Goal: Transaction & Acquisition: Purchase product/service

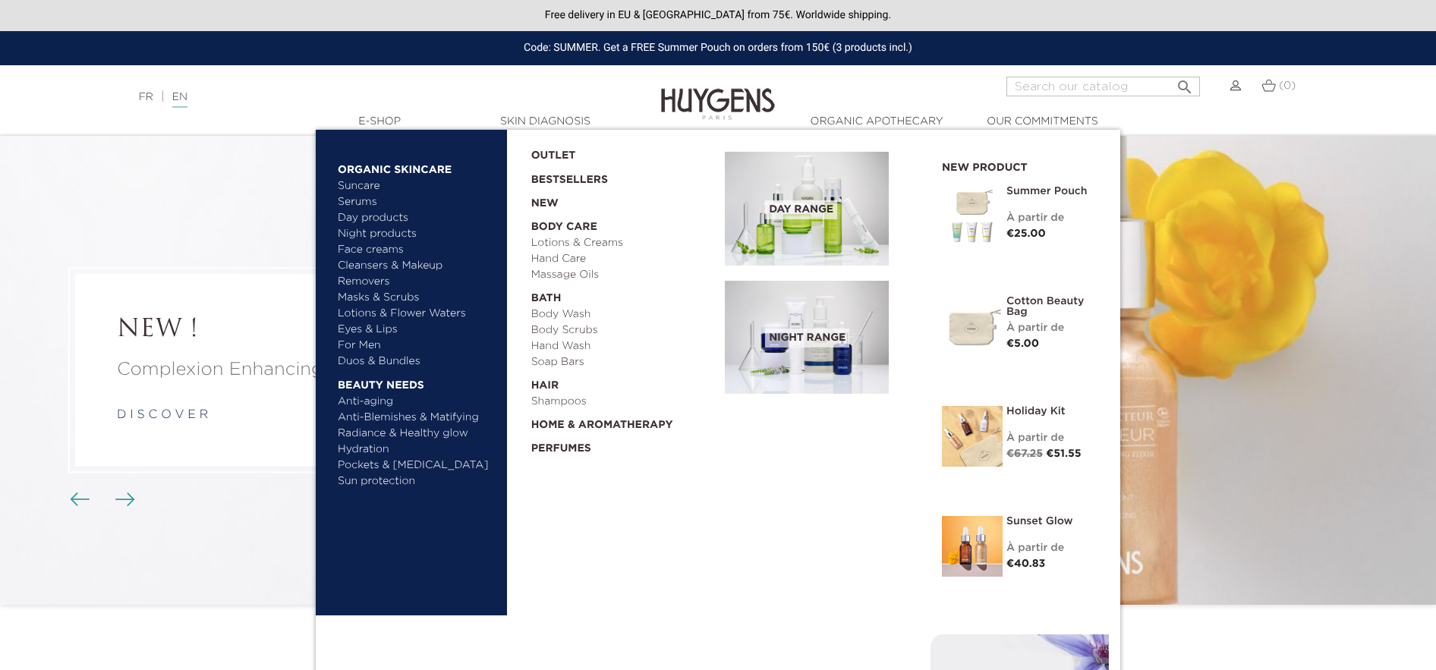
click at [796, 252] on img at bounding box center [807, 209] width 164 height 114
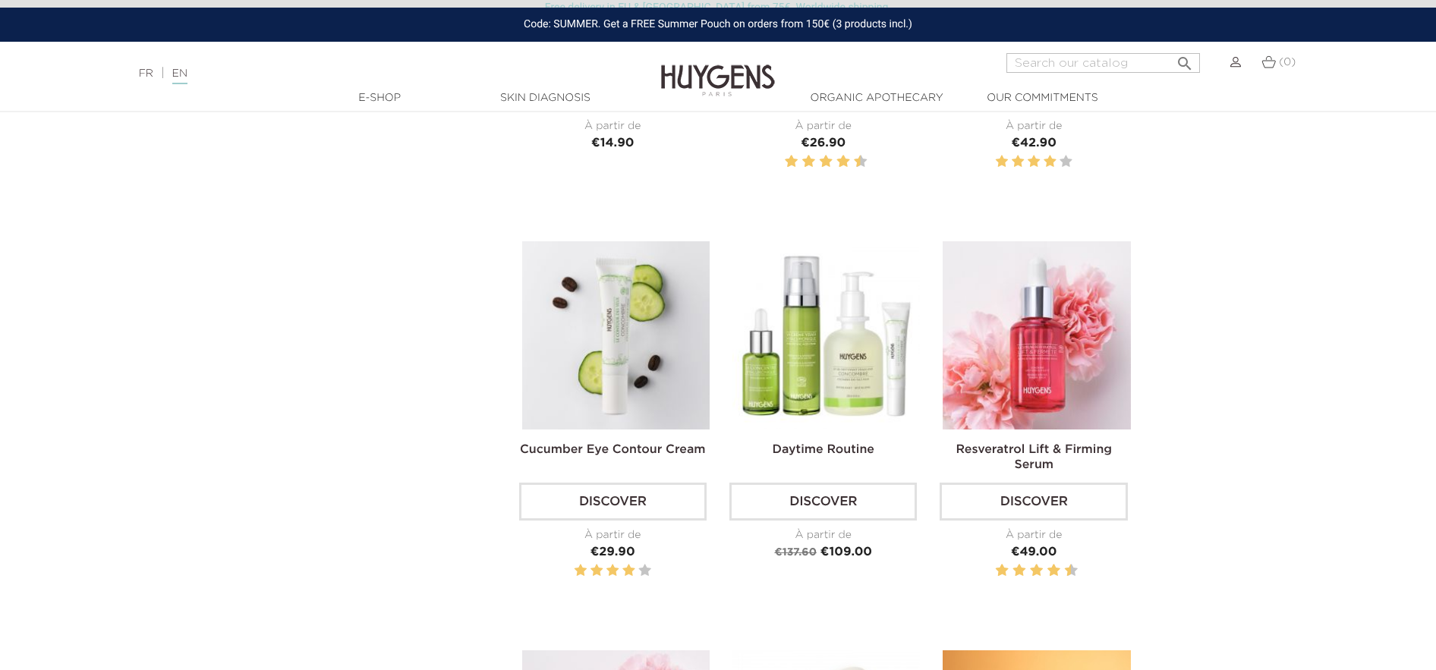
scroll to position [1186, 0]
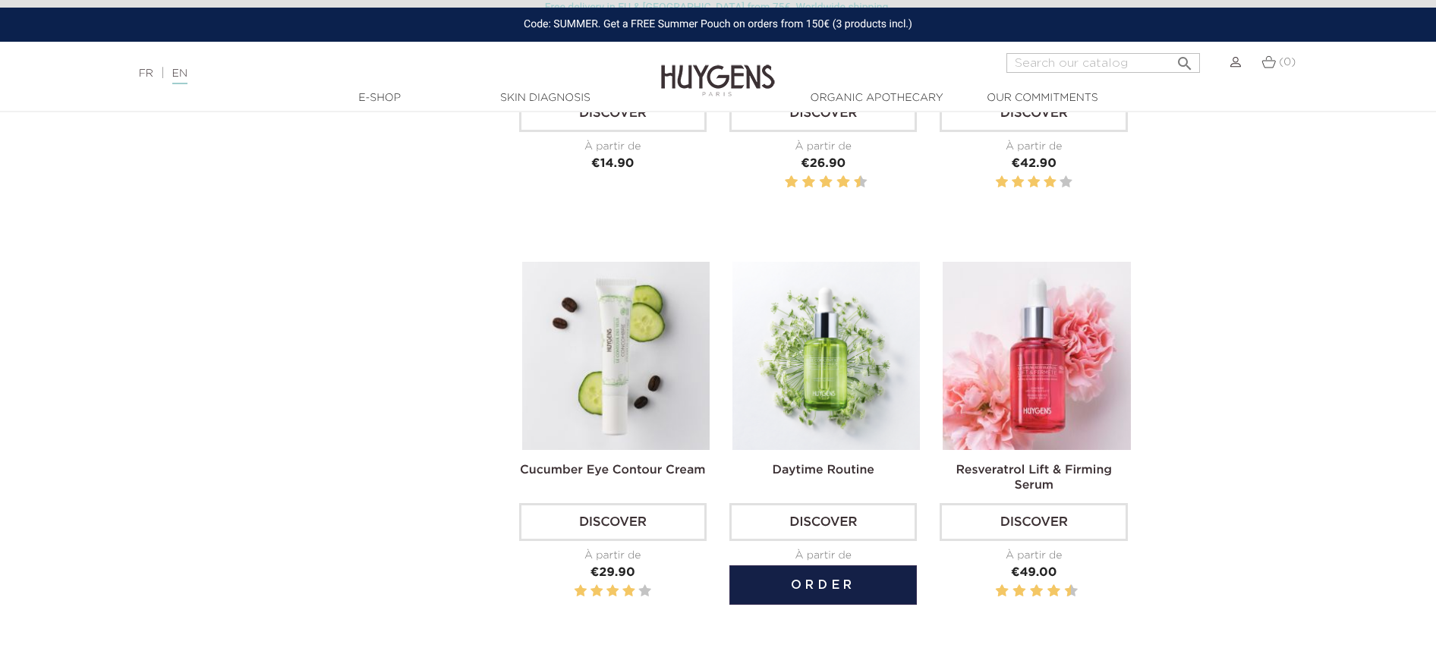
click at [831, 370] on img at bounding box center [825, 355] width 187 height 187
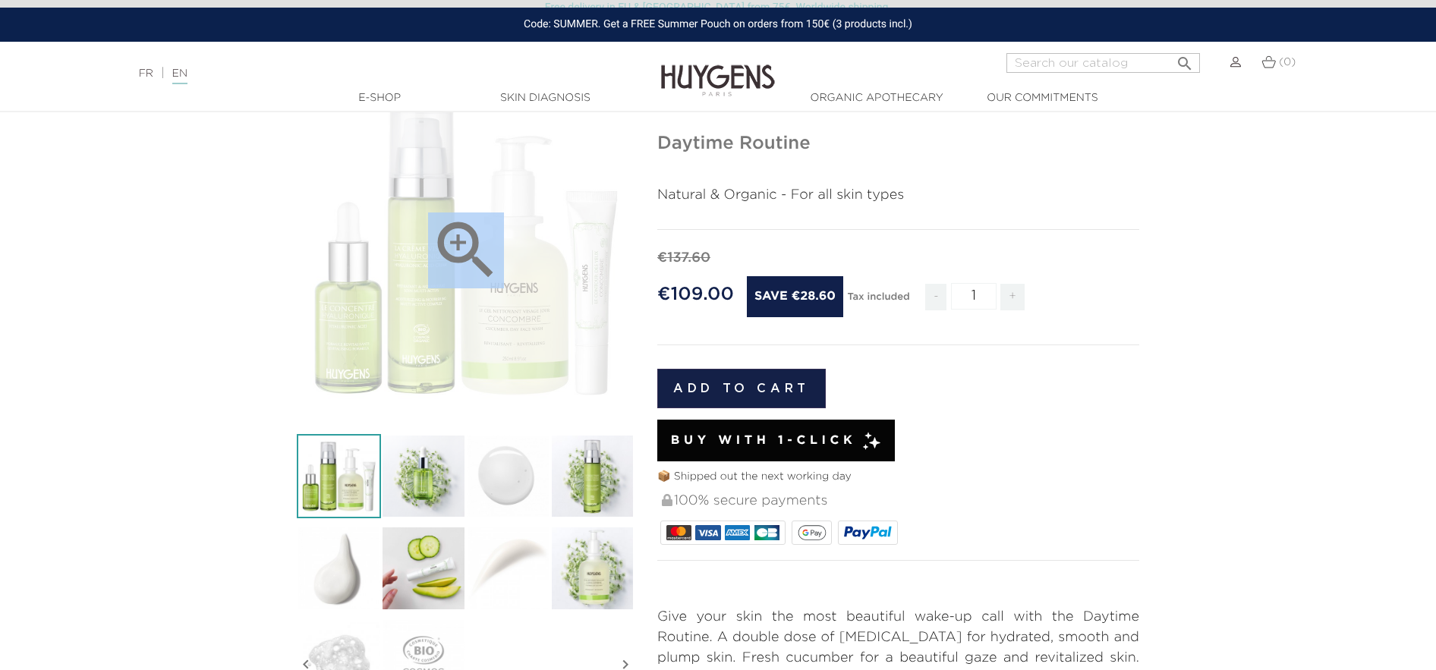
scroll to position [116, 0]
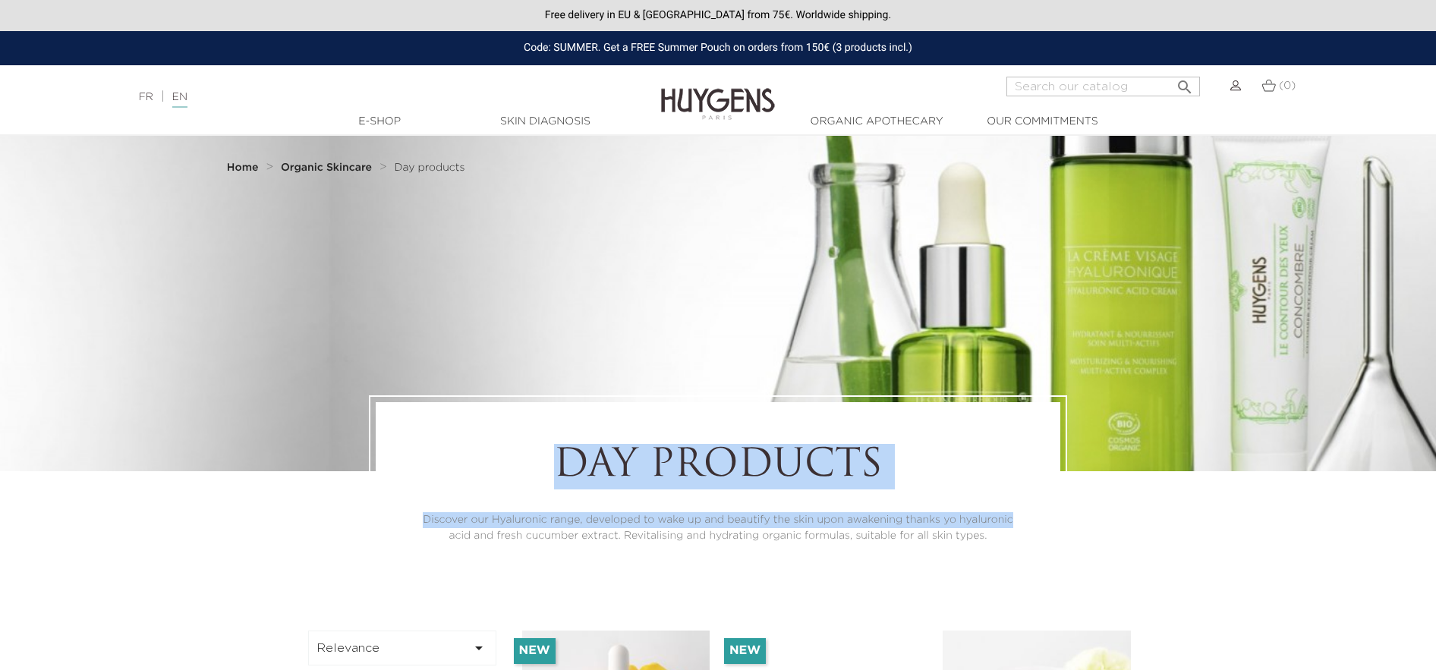
drag, startPoint x: 1071, startPoint y: 329, endPoint x: 1125, endPoint y: 523, distance: 201.6
click at [1125, 523] on div "Day products Discover our Hyaluronic range, developed to wake up and beautify t…" at bounding box center [717, 493] width 865 height 197
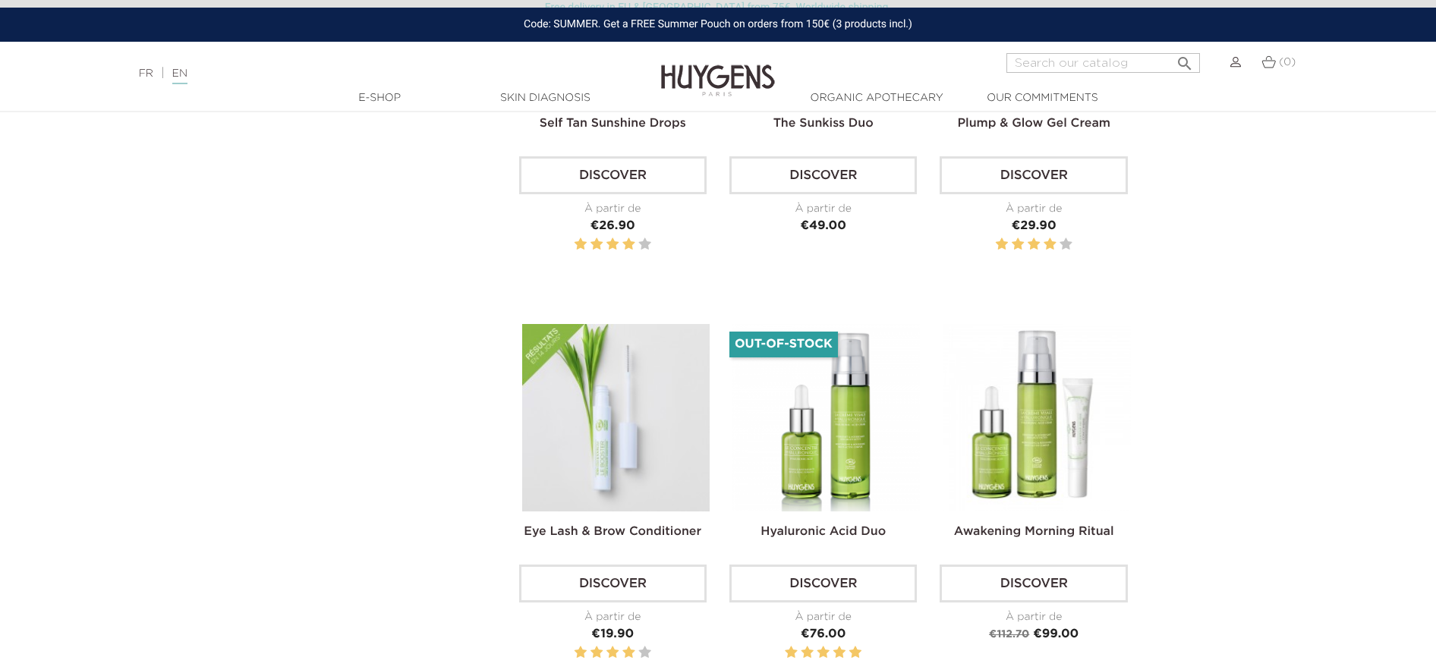
scroll to position [2452, 0]
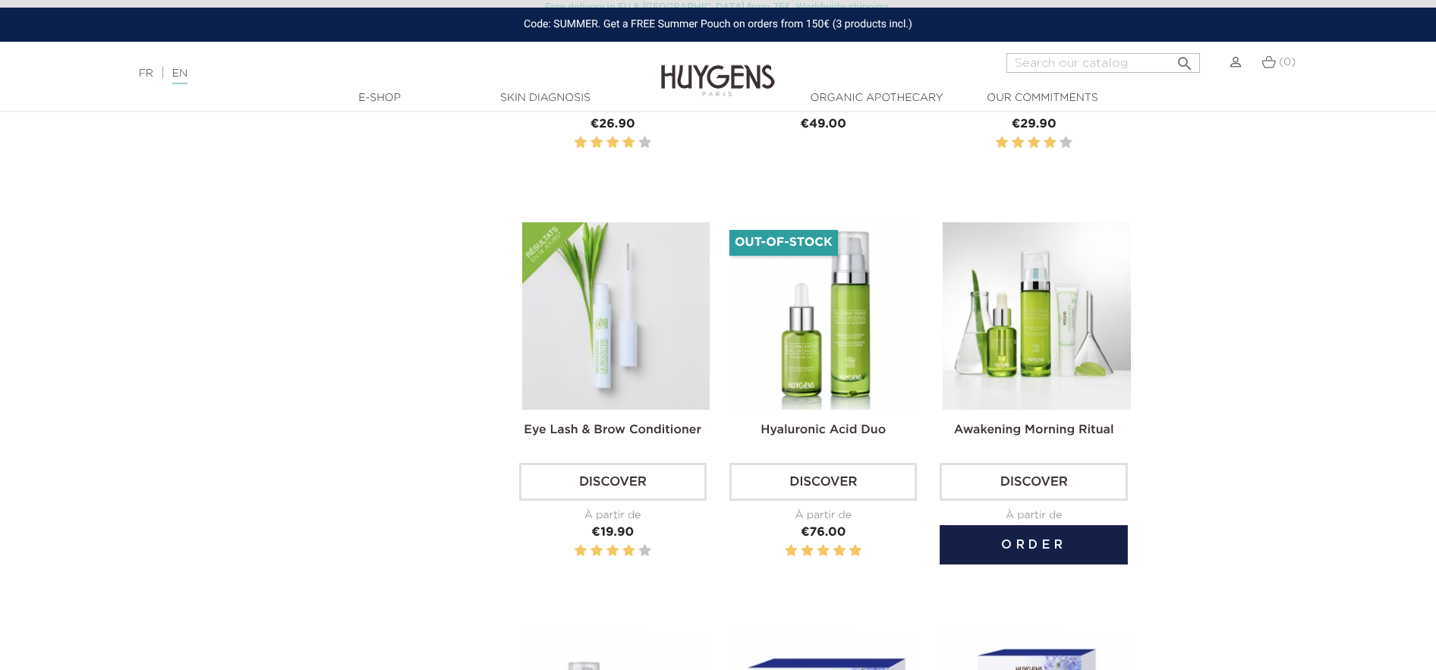
click at [953, 286] on img at bounding box center [1036, 315] width 187 height 187
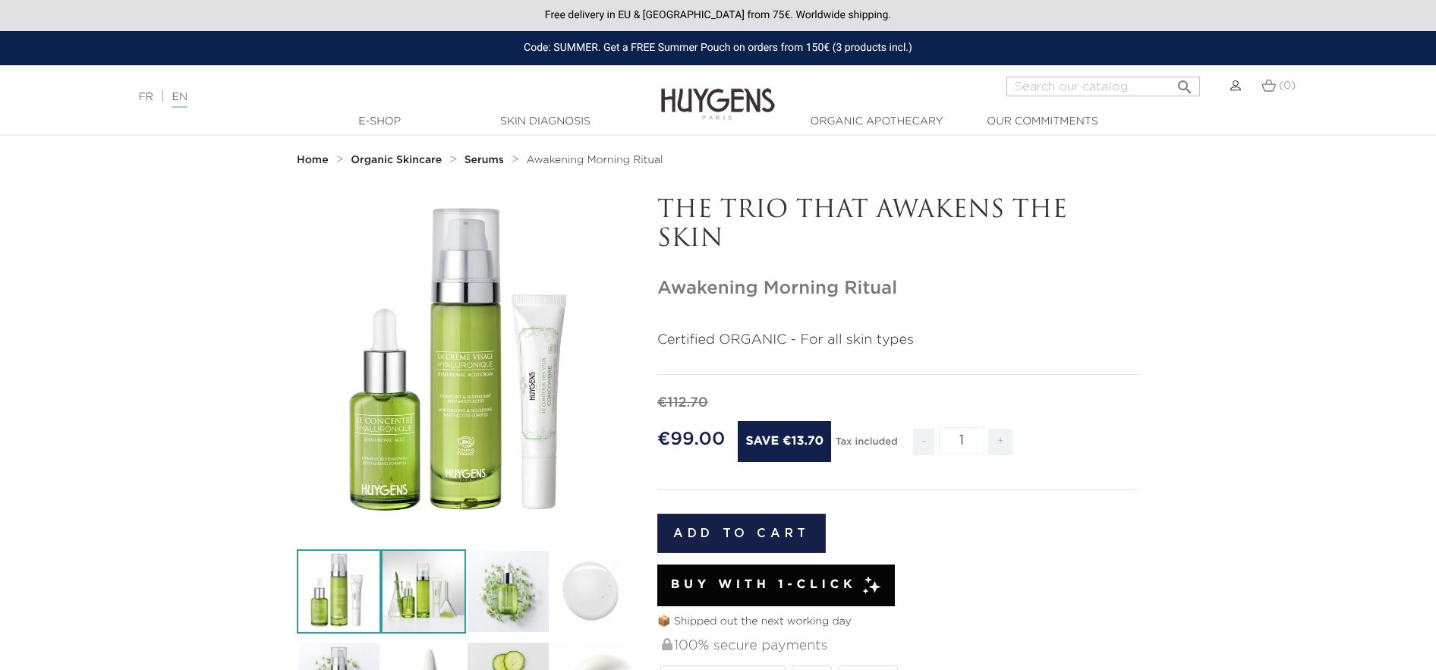
click at [424, 610] on img at bounding box center [423, 592] width 84 height 84
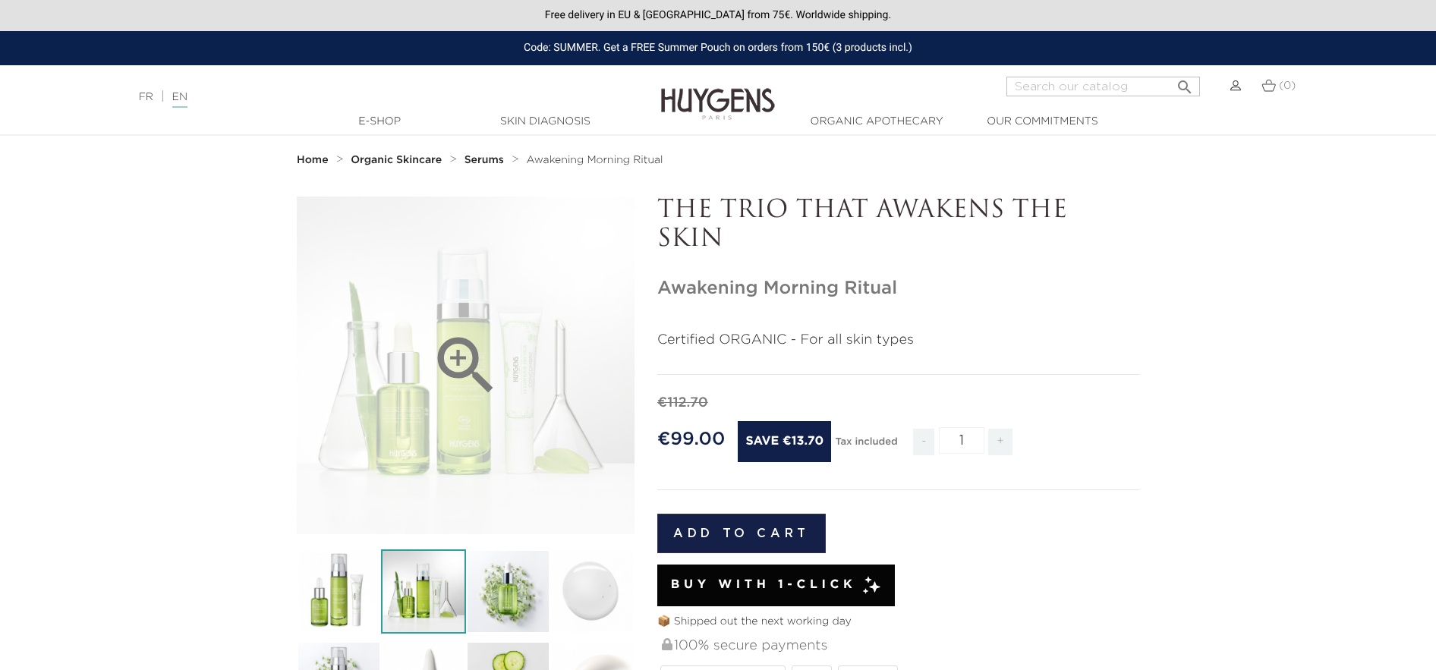
click at [446, 395] on icon "" at bounding box center [466, 366] width 76 height 76
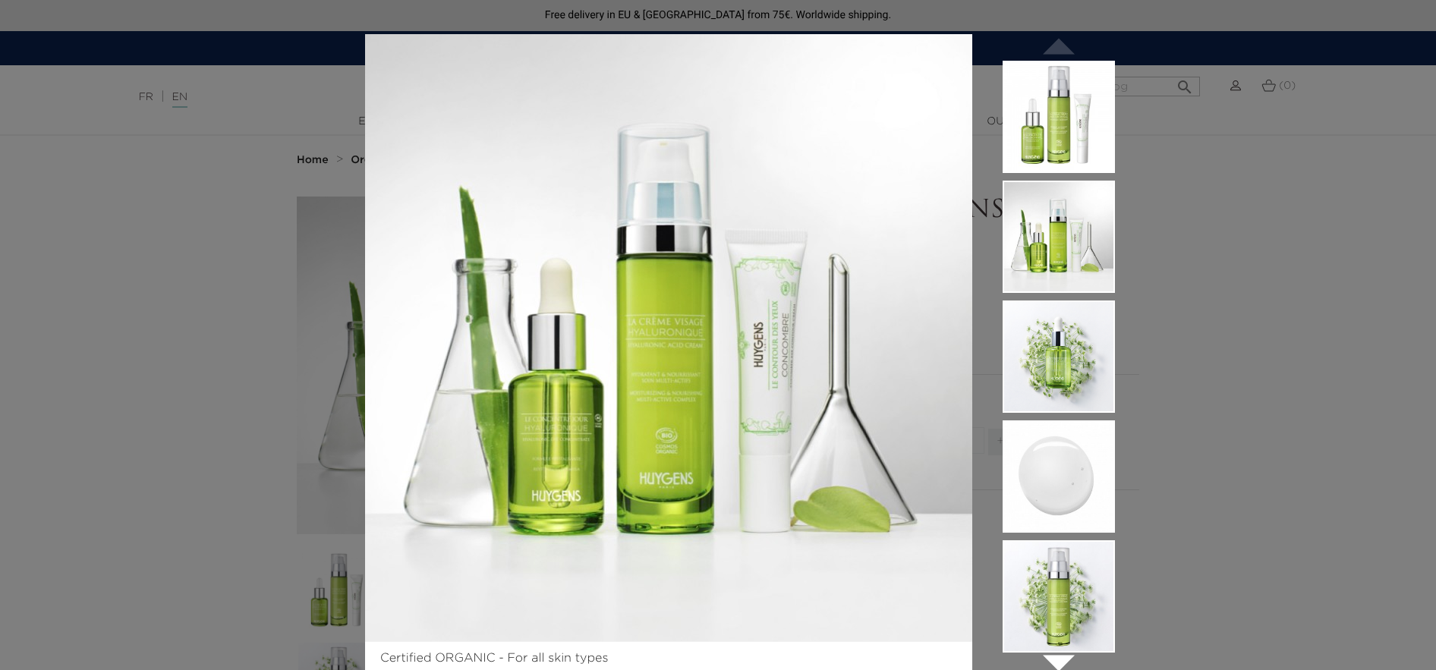
drag, startPoint x: 629, startPoint y: 381, endPoint x: 1172, endPoint y: 11, distance: 657.1
click at [0, 0] on div "Certified ORGANIC - For all skin types " at bounding box center [718, 335] width 1436 height 670
